Goal: Communication & Community: Answer question/provide support

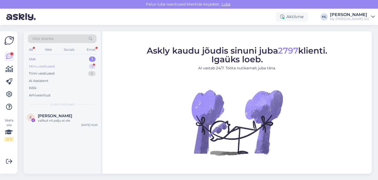
click at [48, 67] on div "Minu vestlused" at bounding box center [42, 66] width 26 height 5
click at [49, 118] on span "[PERSON_NAME]" at bounding box center [55, 116] width 34 height 5
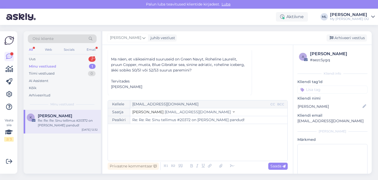
scroll to position [133, 0]
click at [164, 115] on button "Stella [EMAIL_ADDRESS][DOMAIN_NAME]" at bounding box center [183, 112] width 102 height 6
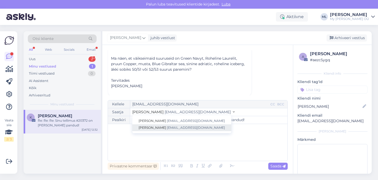
click at [167, 126] on span "[EMAIL_ADDRESS][DOMAIN_NAME]" at bounding box center [196, 128] width 58 height 4
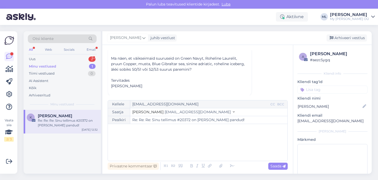
click at [143, 143] on div "﻿" at bounding box center [198, 143] width 175 height 32
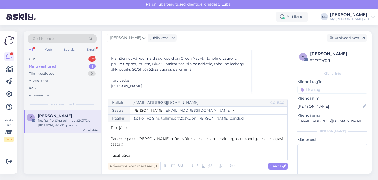
click at [280, 140] on span "Paneme pakki. [PERSON_NAME] mütsi võite siis selle sama paki tagastuskoodiga me…" at bounding box center [198, 141] width 174 height 10
click at [139, 155] on p "Ilusat päea" at bounding box center [198, 156] width 175 height 6
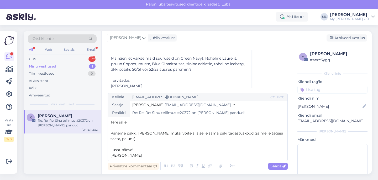
click at [111, 133] on span "Paneme pakki. [PERSON_NAME] mütsi võite siis selle sama paki tagastuskoodiga me…" at bounding box center [198, 136] width 174 height 10
click at [272, 166] on span "Saada" at bounding box center [278, 166] width 15 height 5
type input "Re: Re: Re: Re: Sinu tellimus #20372 on [PERSON_NAME] pandud!"
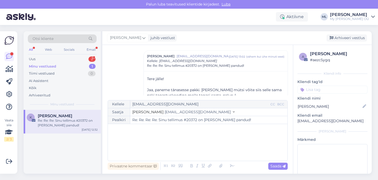
scroll to position [212, 0]
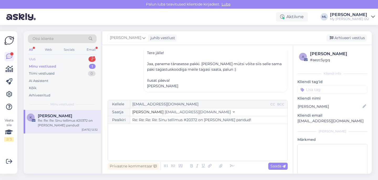
click at [62, 60] on div "Uus 2" at bounding box center [62, 58] width 69 height 7
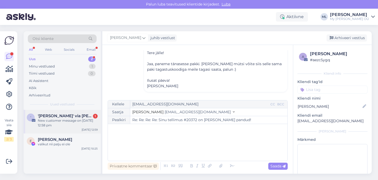
click at [69, 124] on div "New customer message on [DATE] 12:58 pm" at bounding box center [68, 122] width 60 height 9
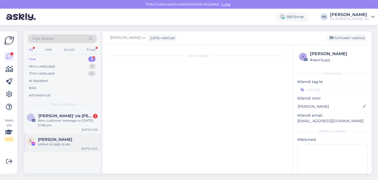
scroll to position [2241, 0]
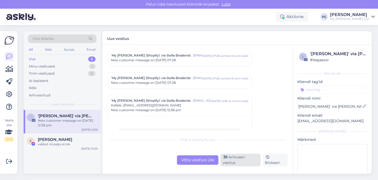
click at [229, 160] on div "Arhiveeri vestlus" at bounding box center [241, 160] width 40 height 13
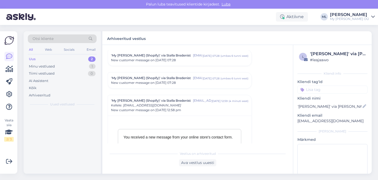
scroll to position [2286, 0]
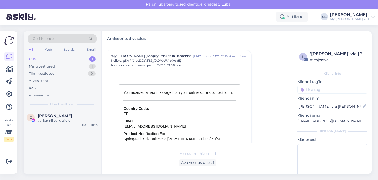
click at [61, 58] on div "Uus 1" at bounding box center [62, 58] width 69 height 7
click at [52, 65] on div "Minu vestlused" at bounding box center [42, 66] width 26 height 5
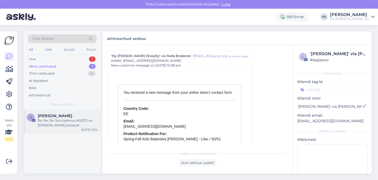
click at [78, 117] on div "[PERSON_NAME]" at bounding box center [68, 116] width 60 height 5
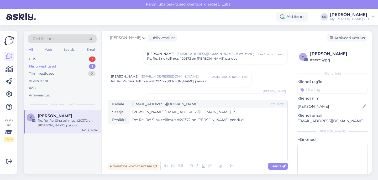
scroll to position [39, 0]
click at [184, 78] on span "[EMAIL_ADDRESS][DOMAIN_NAME]" at bounding box center [176, 76] width 70 height 5
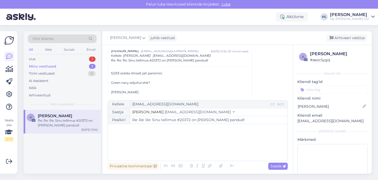
scroll to position [75, 0]
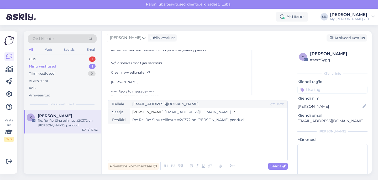
click at [57, 120] on div "Re: Re: Re: Sinu tellimus #20372 on [PERSON_NAME] pandud!" at bounding box center [68, 122] width 60 height 9
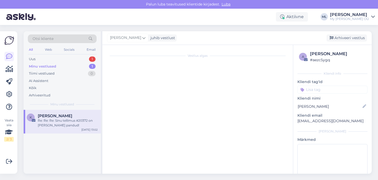
scroll to position [82, 0]
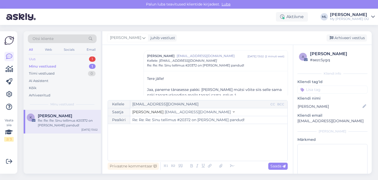
click at [39, 59] on div "Uus 1" at bounding box center [62, 58] width 69 height 7
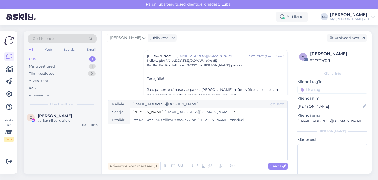
click at [40, 62] on div "Uus 1 Minu vestlused 1 Tiimi vestlused 0 AI Assistent Kõik Arhiveeritud" at bounding box center [62, 76] width 69 height 43
click at [35, 59] on div "Uus" at bounding box center [32, 59] width 7 height 5
click at [35, 63] on div "Minu vestlused 1" at bounding box center [62, 66] width 69 height 7
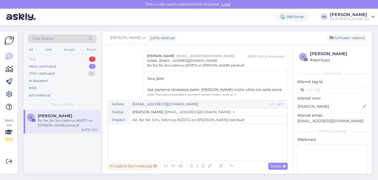
click at [32, 60] on div "Uus" at bounding box center [32, 59] width 7 height 5
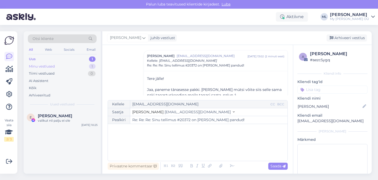
click at [39, 67] on div "Minu vestlused" at bounding box center [42, 66] width 26 height 5
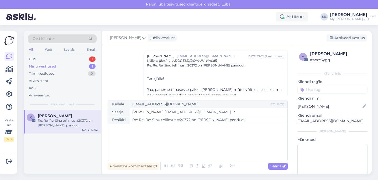
click at [44, 122] on div "Re: Re: Re: Sinu tellimus #20372 on [PERSON_NAME] pandud!" at bounding box center [68, 122] width 60 height 9
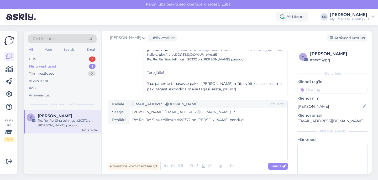
scroll to position [89, 0]
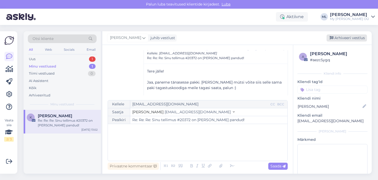
click at [342, 36] on div "Arhiveeri vestlus" at bounding box center [347, 37] width 40 height 7
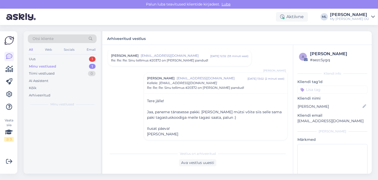
scroll to position [60, 0]
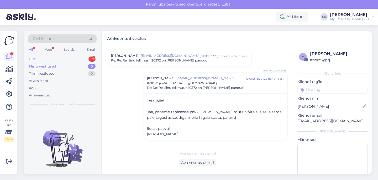
click at [60, 59] on div "Uus 2" at bounding box center [62, 58] width 69 height 7
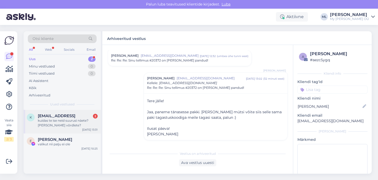
click at [66, 126] on div "kuidas te ise neid suurusi näete? [PERSON_NAME] võrdlete?" at bounding box center [68, 122] width 60 height 9
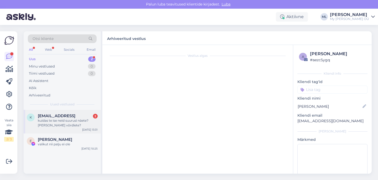
scroll to position [181, 0]
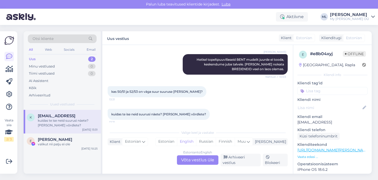
click at [193, 162] on div "Estonian to English Võta vestlus üle" at bounding box center [198, 159] width 42 height 9
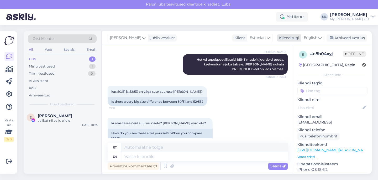
click at [312, 39] on span "English" at bounding box center [311, 38] width 14 height 6
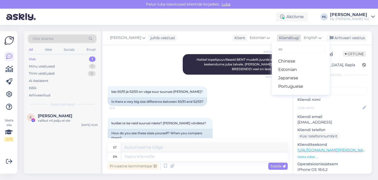
type input "est"
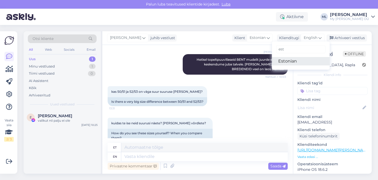
click at [296, 60] on link "Estonian" at bounding box center [301, 61] width 58 height 8
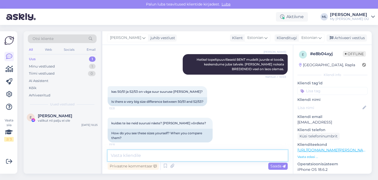
click at [128, 155] on textarea at bounding box center [198, 155] width 180 height 11
type textarea "p"
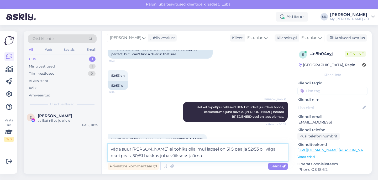
scroll to position [190, 0]
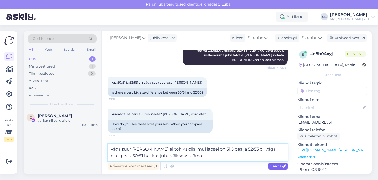
type textarea "väga suur [PERSON_NAME] ei tohiks olla, mul lapsel on 51.5 pea ja 52/53 oli väg…"
click at [273, 165] on span "Saada" at bounding box center [278, 166] width 15 height 5
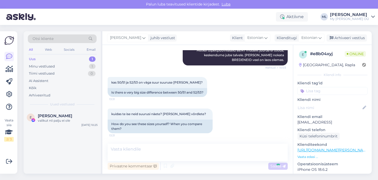
scroll to position [211, 0]
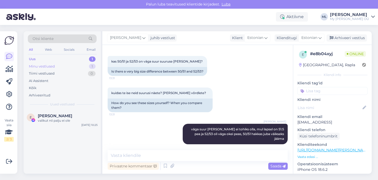
click at [63, 64] on div "Minu vestlused 1" at bounding box center [62, 66] width 69 height 7
click at [56, 57] on div "Uus 1" at bounding box center [62, 58] width 69 height 7
click at [76, 60] on div "Uus 1" at bounding box center [62, 58] width 69 height 7
click at [77, 66] on div "Minu vestlused 1" at bounding box center [62, 66] width 69 height 7
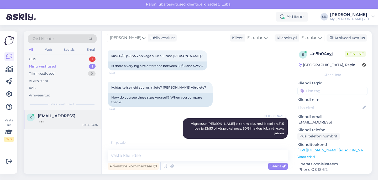
click at [64, 119] on div at bounding box center [68, 120] width 60 height 5
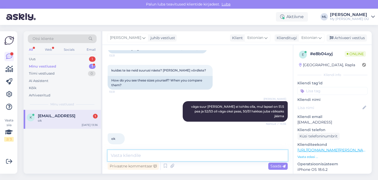
click at [209, 153] on textarea at bounding box center [198, 155] width 180 height 11
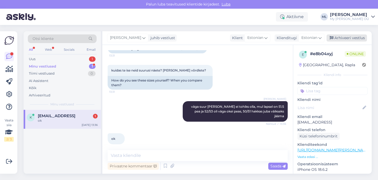
click at [340, 39] on div "Arhiveeri vestlus" at bounding box center [347, 37] width 40 height 7
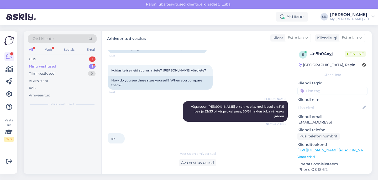
scroll to position [235, 0]
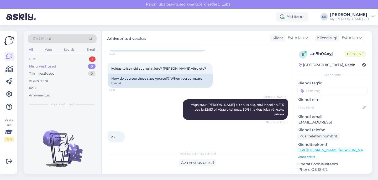
click at [64, 59] on div "Uus 1" at bounding box center [62, 58] width 69 height 7
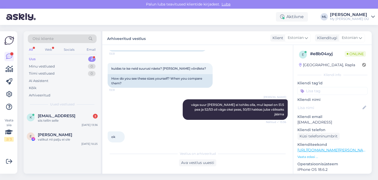
scroll to position [258, 0]
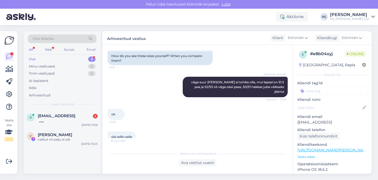
click at [194, 167] on div "Vestlus algas [DATE] mul laps 3 a , märtsis 4 a mis suuruses mütsi soovitate? 2…" at bounding box center [197, 109] width 191 height 129
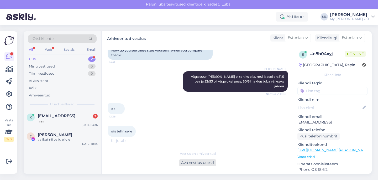
click at [193, 162] on div "Ava vestlus uuesti" at bounding box center [197, 162] width 37 height 7
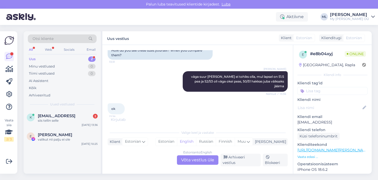
click at [202, 160] on div "Estonian to English Võta vestlus üle" at bounding box center [198, 159] width 42 height 9
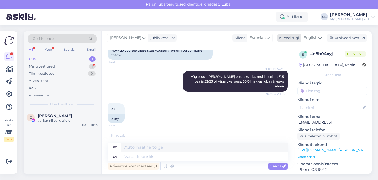
click at [315, 38] on span "English" at bounding box center [311, 38] width 14 height 6
click at [289, 61] on link "Estonian" at bounding box center [301, 61] width 58 height 8
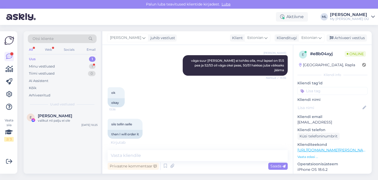
scroll to position [279, 0]
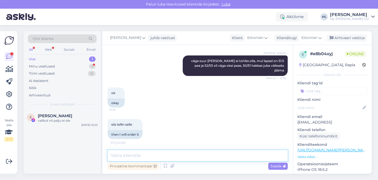
click at [115, 154] on textarea at bounding box center [198, 155] width 180 height 11
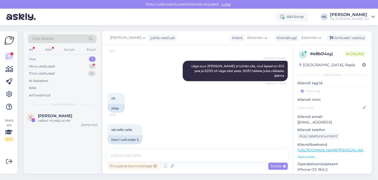
click at [50, 55] on div "Uus 1" at bounding box center [62, 58] width 69 height 7
click at [50, 64] on div "Minu vestlused" at bounding box center [42, 66] width 26 height 5
click at [44, 60] on div "Uus 1" at bounding box center [62, 58] width 69 height 7
click at [141, 154] on textarea at bounding box center [198, 155] width 180 height 11
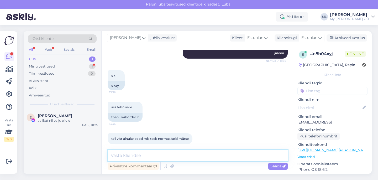
scroll to position [319, 0]
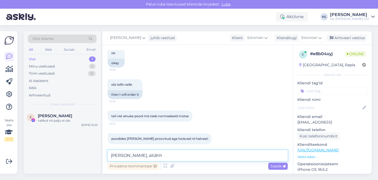
click at [152, 155] on textarea "[PERSON_NAME], aitähh" at bounding box center [198, 155] width 180 height 11
type textarea "[PERSON_NAME], aitähh 🥰"
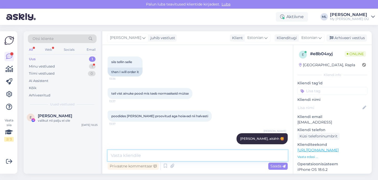
scroll to position [364, 0]
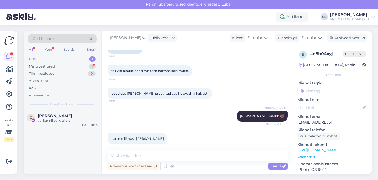
click at [53, 57] on div "Uus 1" at bounding box center [62, 58] width 69 height 7
click at [45, 60] on div "Uus 1" at bounding box center [62, 58] width 69 height 7
click at [45, 65] on div "Minu vestlused" at bounding box center [42, 66] width 26 height 5
click at [62, 116] on span "[EMAIL_ADDRESS]" at bounding box center [57, 116] width 38 height 5
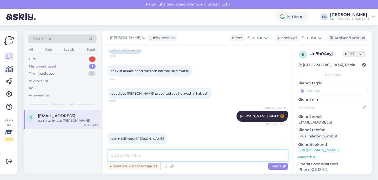
click at [150, 154] on textarea at bounding box center [198, 155] width 180 height 11
type textarea "❤️"
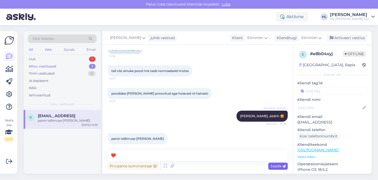
click at [279, 167] on span "Saada" at bounding box center [278, 166] width 15 height 5
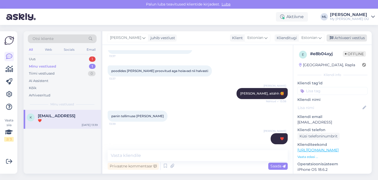
click at [336, 38] on div "Arhiveeri vestlus" at bounding box center [347, 37] width 40 height 7
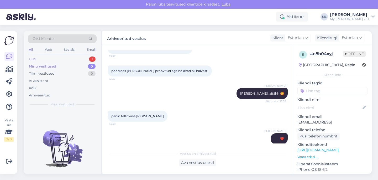
click at [48, 60] on div "Uus 1" at bounding box center [62, 58] width 69 height 7
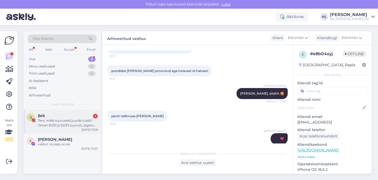
click at [79, 130] on div "B Brit 1 Tere, millal suuruseid juurde tuleb? Ootan 50/51 ja 52/53 suurust, pig…" at bounding box center [62, 122] width 77 height 24
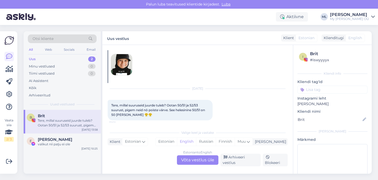
scroll to position [0, 0]
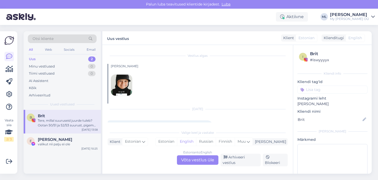
click at [119, 94] on img at bounding box center [121, 85] width 21 height 21
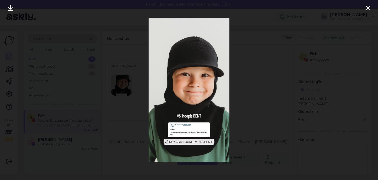
click at [365, 10] on div at bounding box center [368, 8] width 11 height 17
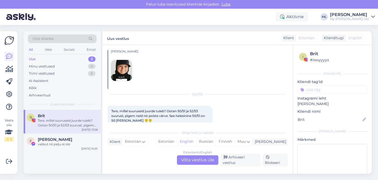
scroll to position [21, 0]
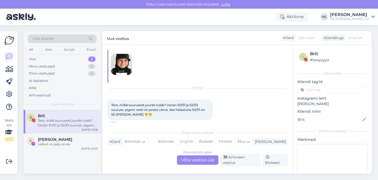
click at [66, 59] on div "Uus 2" at bounding box center [62, 58] width 69 height 7
click at [62, 120] on div "Tere, millal suuruseid juurde tuleb? Ootan 50/51 ja 52/53 suurust, pigem neid n…" at bounding box center [68, 122] width 60 height 9
